Goal: Check status: Check status

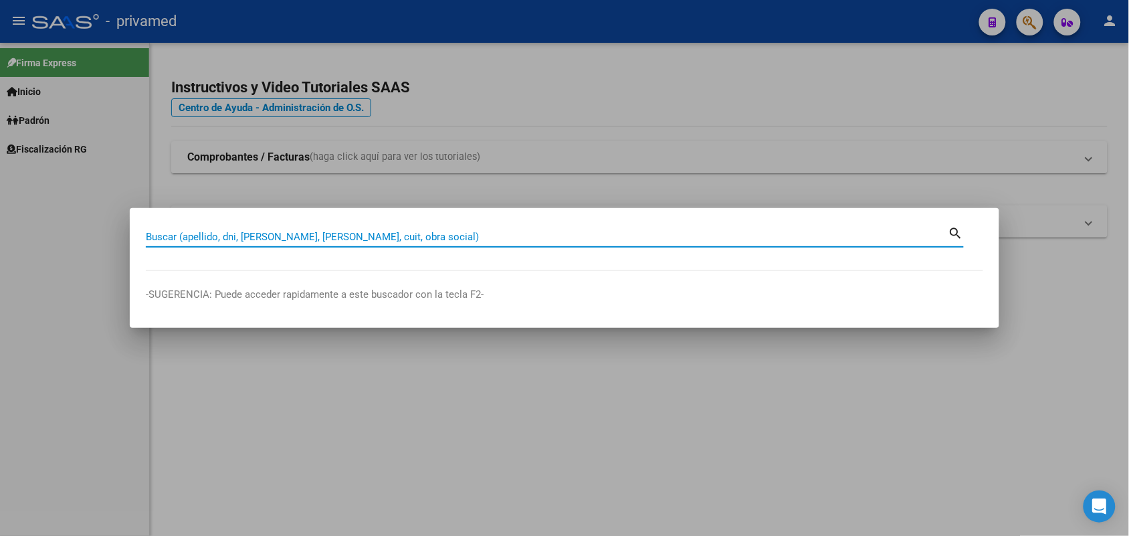
drag, startPoint x: 0, startPoint y: 0, endPoint x: 711, endPoint y: 239, distance: 749.8
paste input "23249137839"
type input "23249137839"
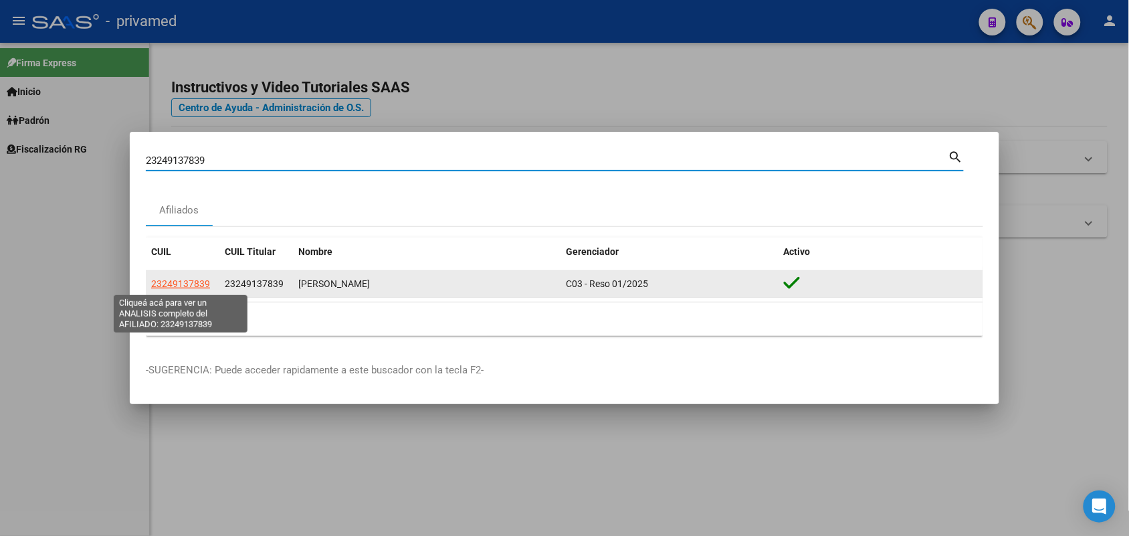
click at [199, 284] on span "23249137839" at bounding box center [180, 283] width 59 height 11
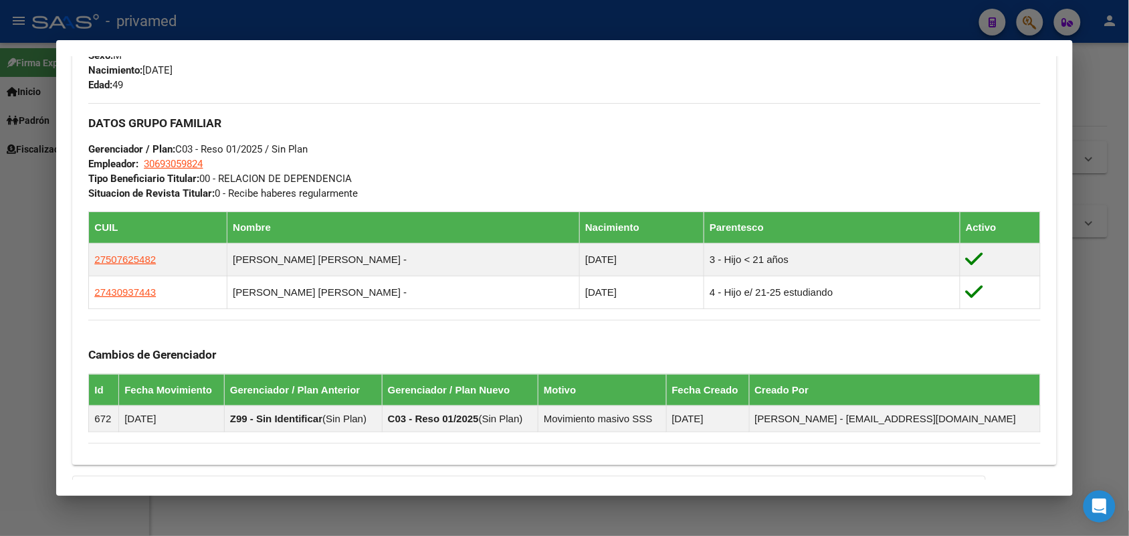
scroll to position [756, 0]
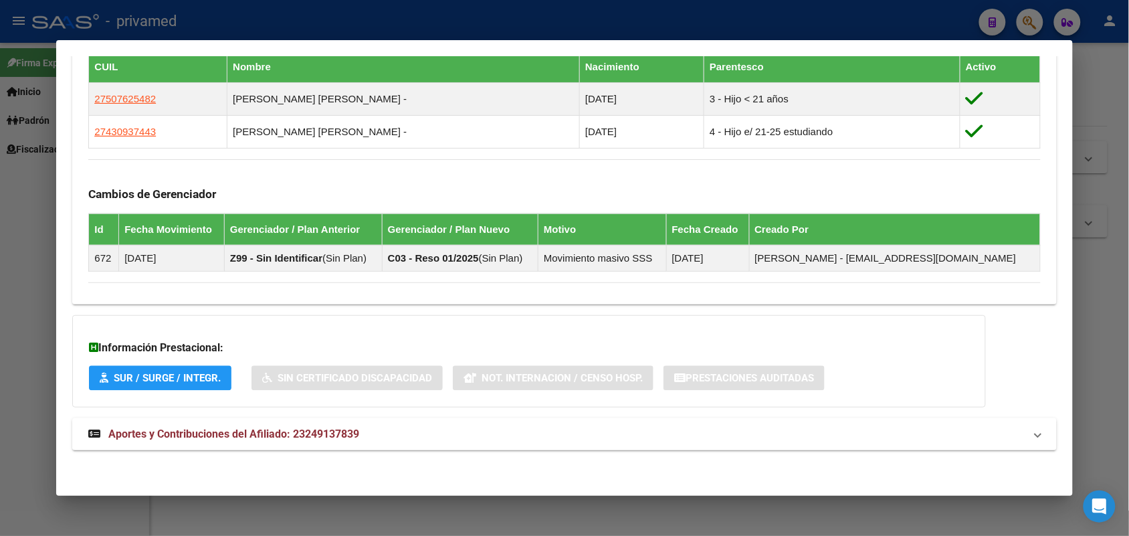
click at [449, 422] on mat-expansion-panel-header "Aportes y Contribuciones del Afiliado: 23249137839" at bounding box center [564, 434] width 984 height 32
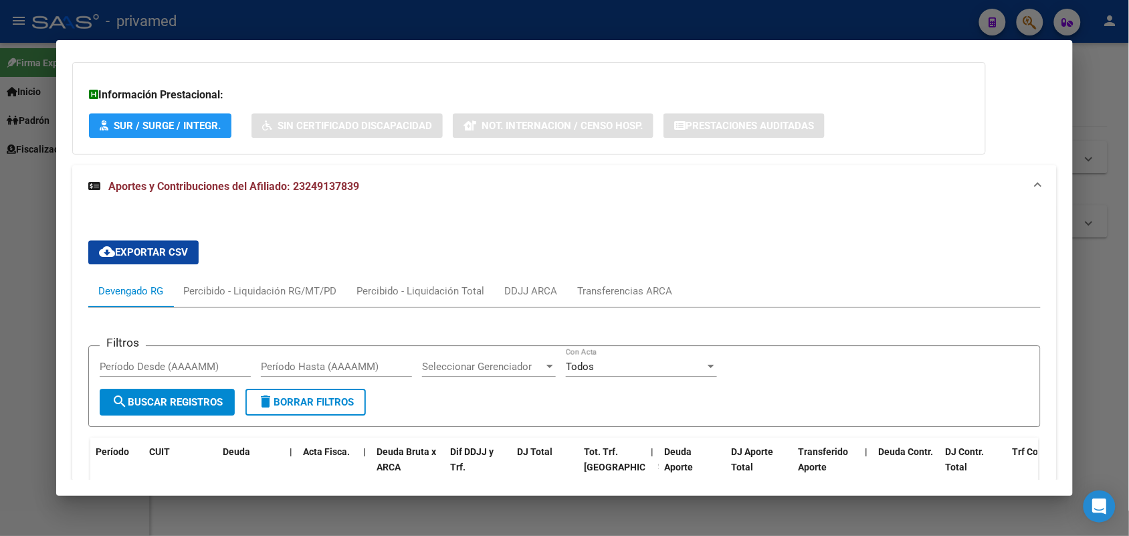
scroll to position [1281, 0]
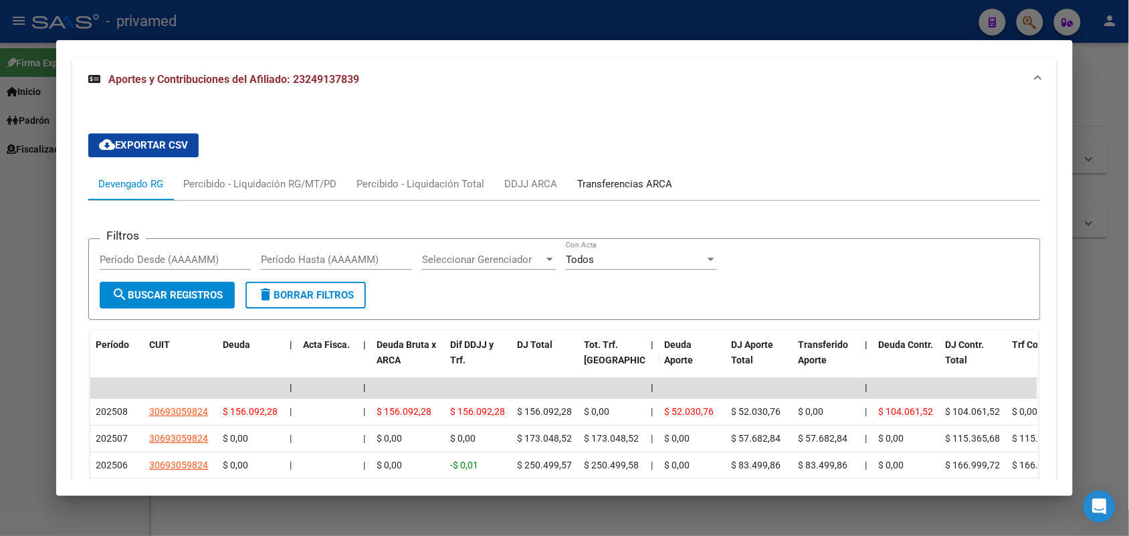
click at [627, 187] on div "Transferencias ARCA" at bounding box center [624, 184] width 95 height 15
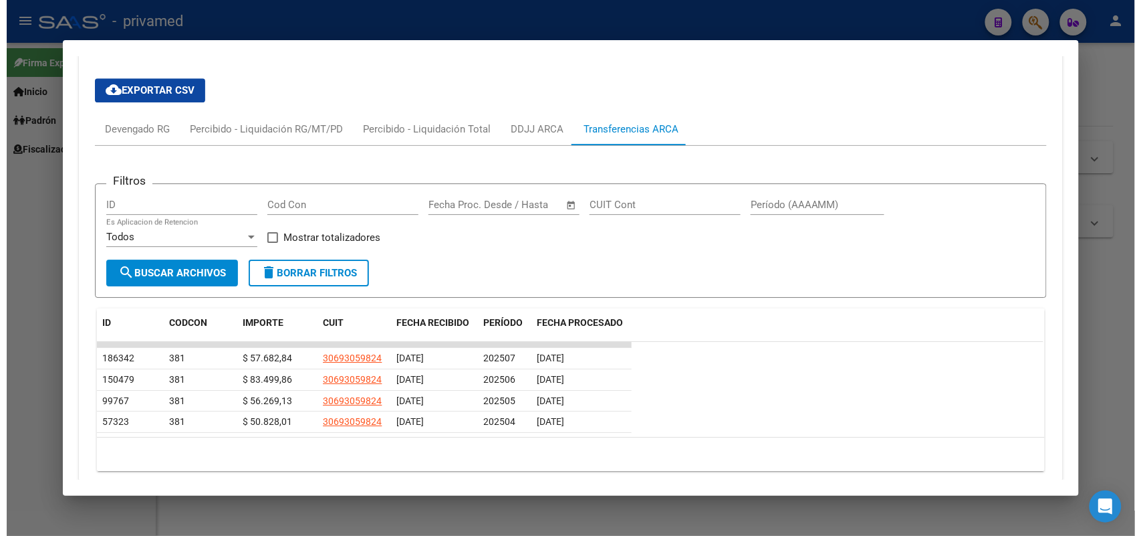
scroll to position [1225, 0]
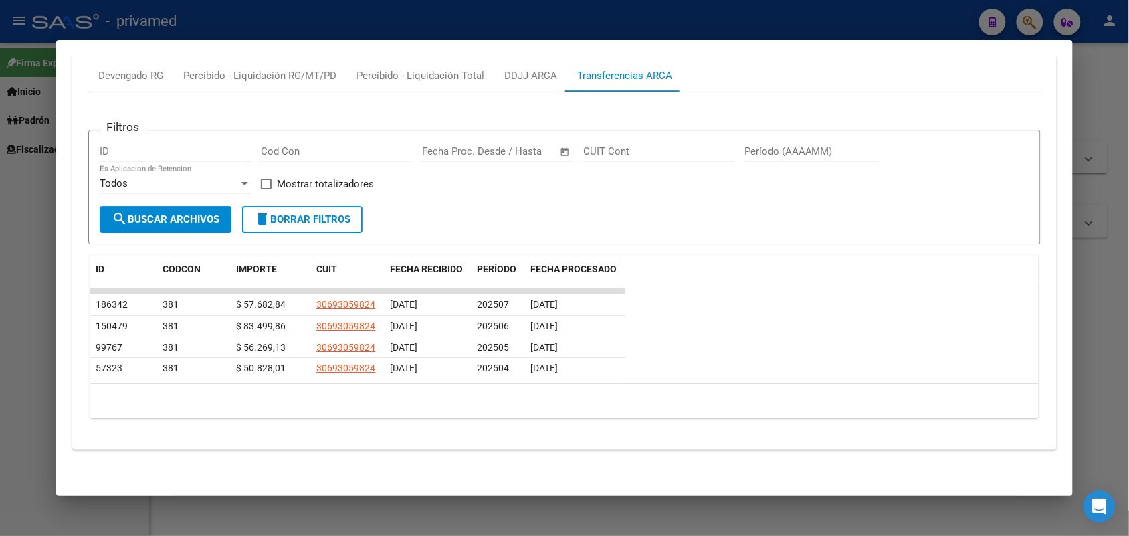
click at [1127, 276] on div at bounding box center [564, 268] width 1129 height 536
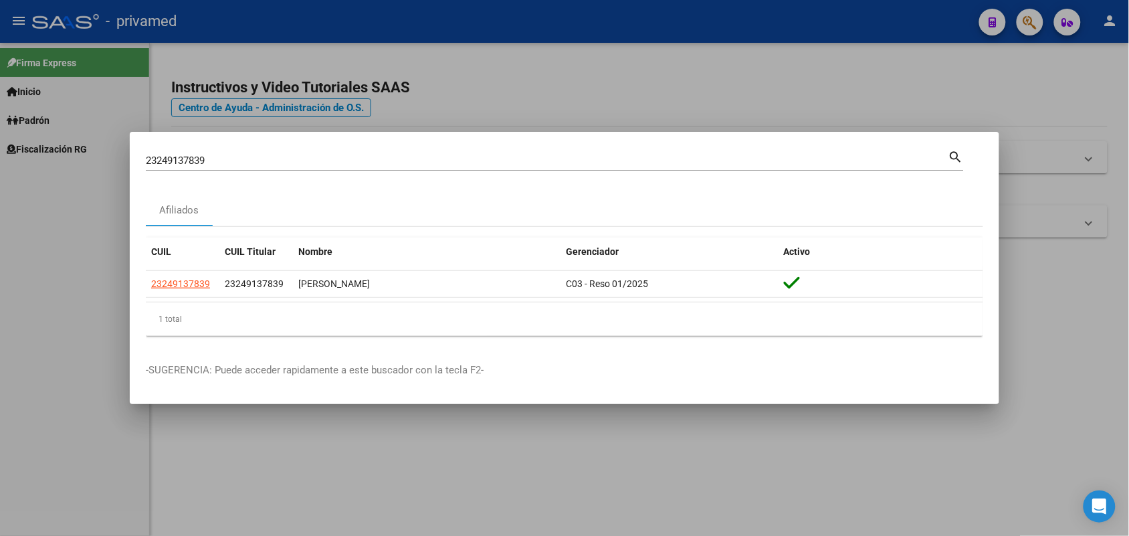
click at [1105, 280] on div at bounding box center [564, 268] width 1129 height 536
